Goal: Task Accomplishment & Management: Complete application form

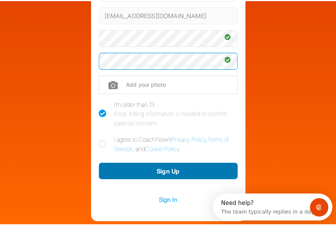
scroll to position [151, 0]
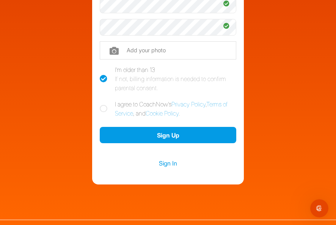
click at [102, 108] on icon at bounding box center [104, 109] width 8 height 8
click at [102, 105] on input "I agree to CoachNow's Privacy Policy , Terms of Service , and Cookie Policy ." at bounding box center [102, 102] width 5 height 5
checkbox input "true"
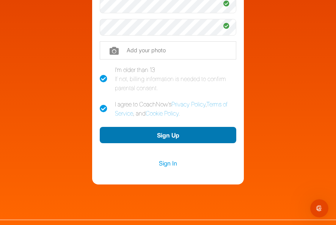
click at [161, 136] on button "Sign Up" at bounding box center [168, 135] width 136 height 16
